Goal: Book appointment/travel/reservation

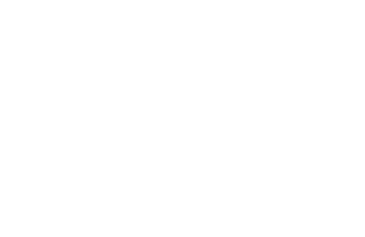
click at [62, 146] on icon at bounding box center [63, 146] width 3 height 3
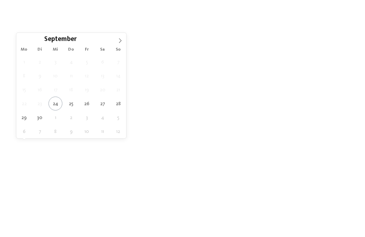
click at [124, 42] on span at bounding box center [120, 39] width 12 height 12
type div "[DATE]"
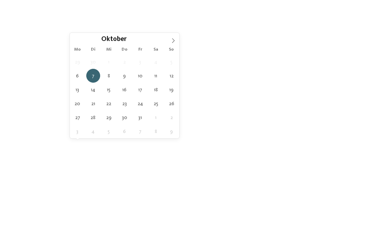
type div "11.10.2025"
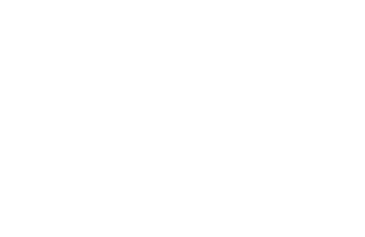
click at [169, 143] on div "Region" at bounding box center [148, 146] width 51 height 12
click at [196, 105] on div "Meraner Land" at bounding box center [182, 112] width 93 height 14
click at [208, 158] on div "übernehmen" at bounding box center [182, 165] width 93 height 14
click at [307, 79] on div at bounding box center [268, 64] width 165 height 93
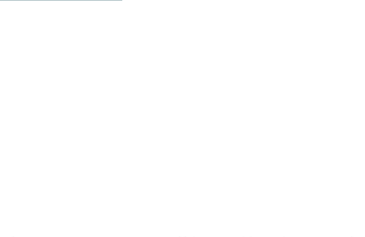
scroll to position [364, 0]
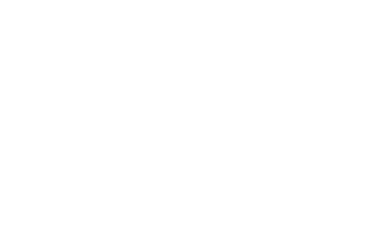
click at [141, 106] on div "Last Minute" at bounding box center [96, 98] width 165 height 93
click at [349, 105] on div at bounding box center [268, 110] width 165 height 93
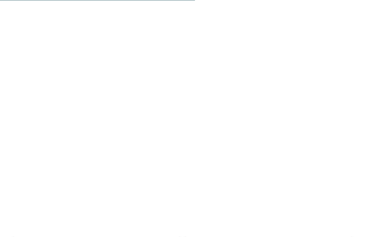
scroll to position [585, 0]
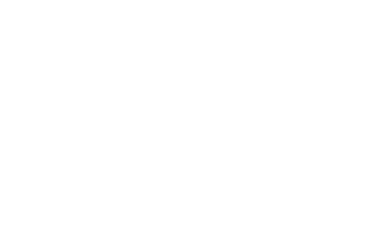
click at [95, 106] on div at bounding box center [96, 86] width 165 height 93
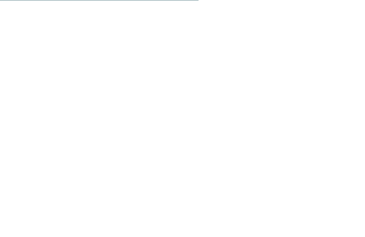
click at [305, 79] on div at bounding box center [268, 68] width 165 height 93
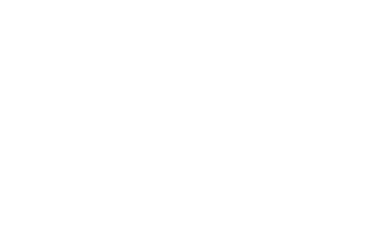
scroll to position [390, 0]
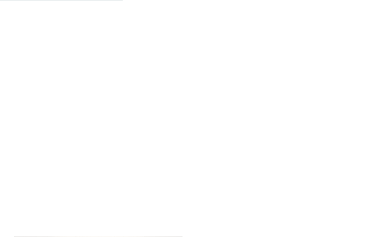
scroll to position [827, 0]
